Goal: Find specific page/section

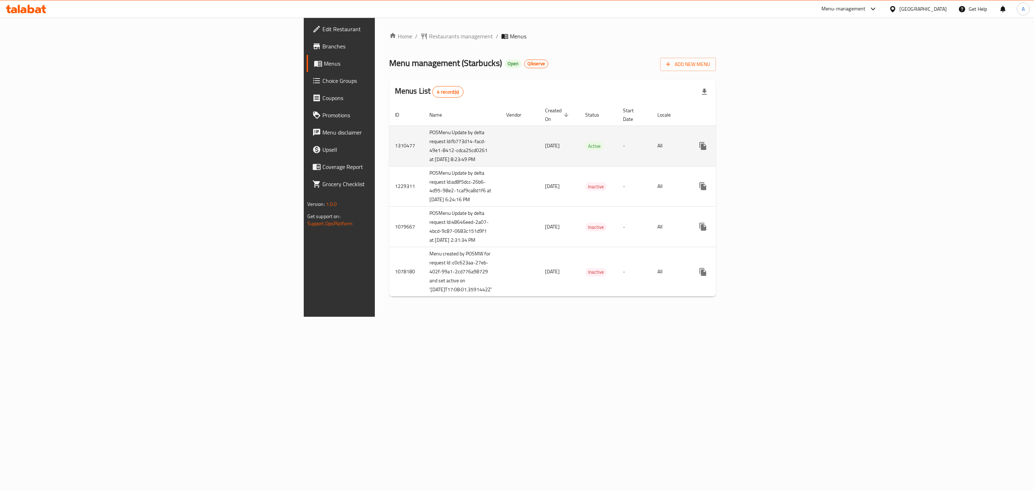
click at [759, 150] on icon "enhanced table" at bounding box center [754, 146] width 9 height 9
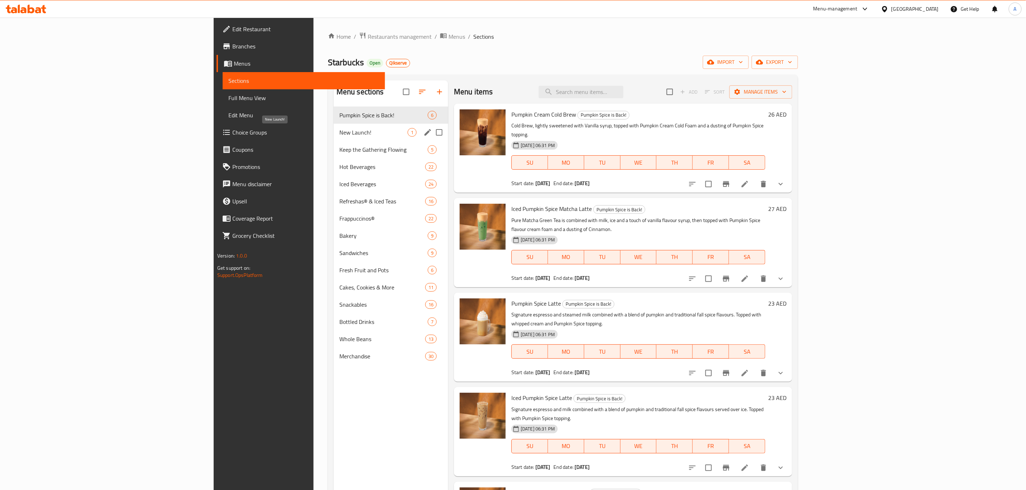
click at [339, 133] on span "New Launch!" at bounding box center [373, 132] width 68 height 9
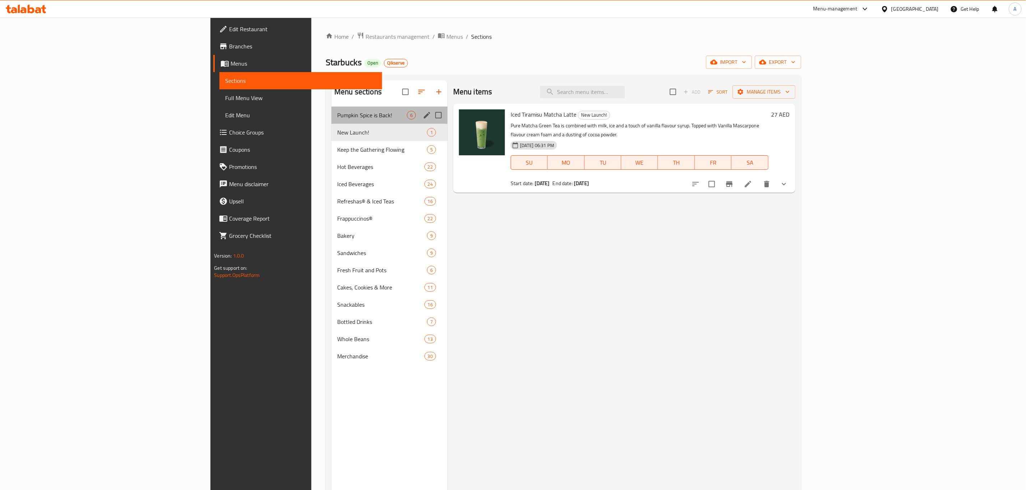
click at [331, 108] on div "Pumpkin Spice is Back! 6" at bounding box center [389, 115] width 116 height 17
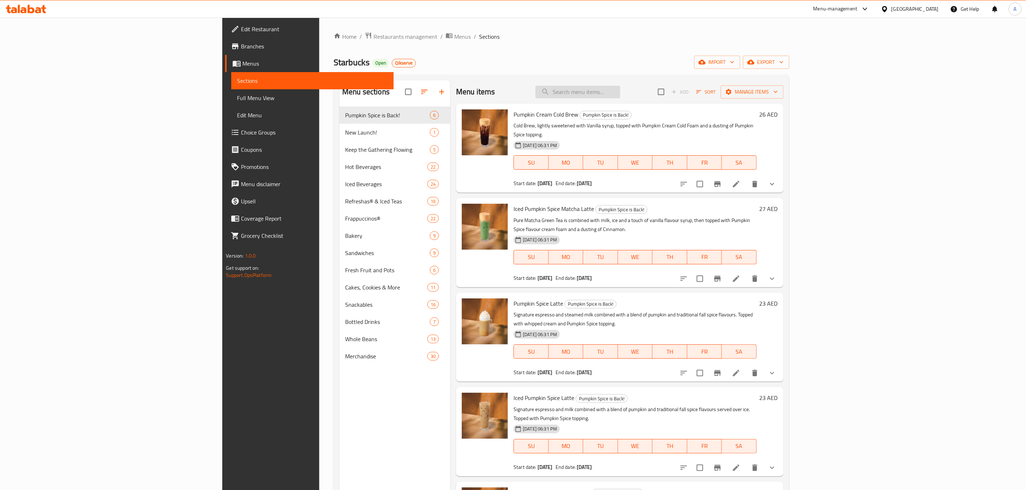
click at [620, 90] on input "search" at bounding box center [577, 92] width 85 height 13
type input "g"
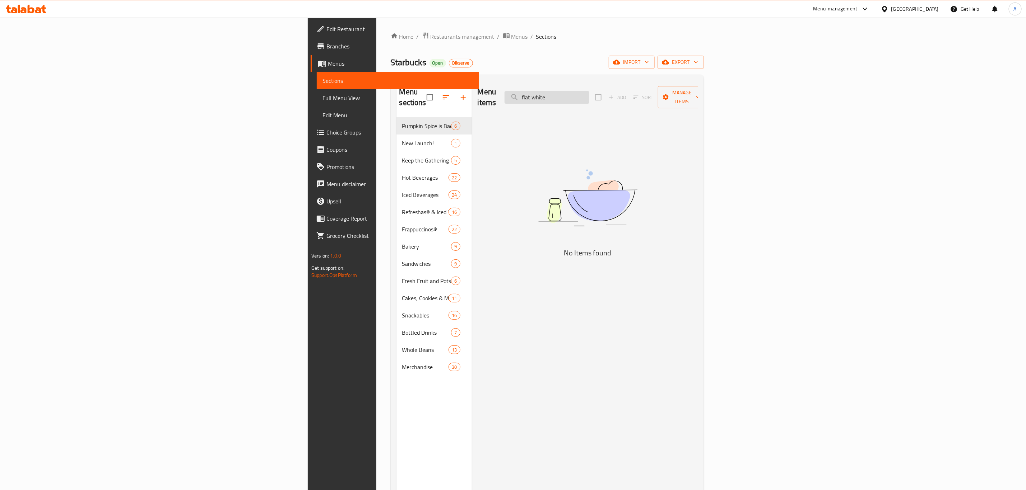
type input "flat white"
